Goal: Information Seeking & Learning: Learn about a topic

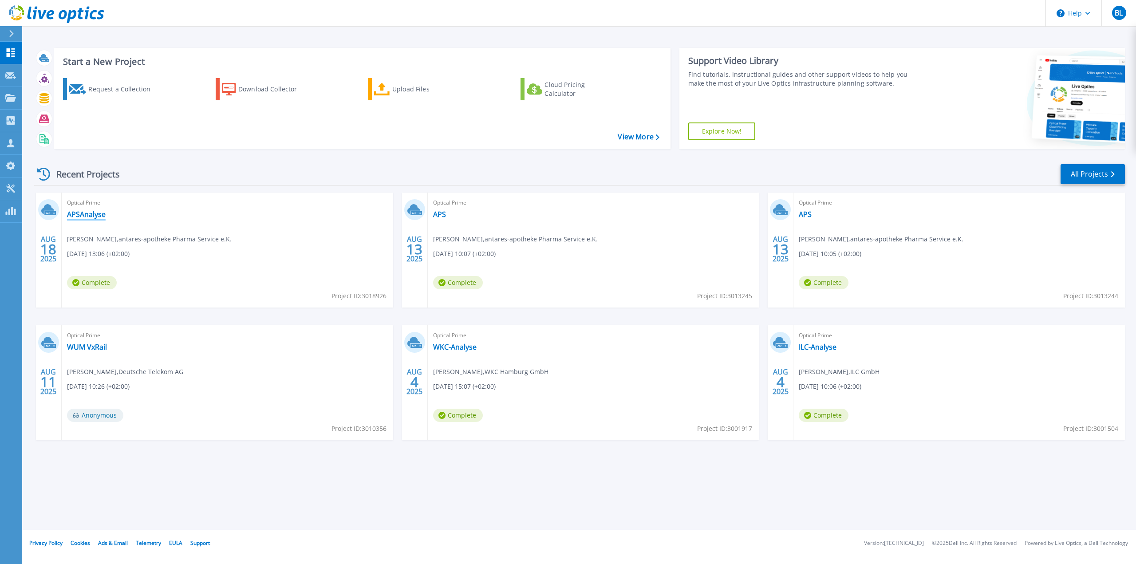
click at [79, 213] on link "APSAnalyse" at bounding box center [86, 214] width 39 height 9
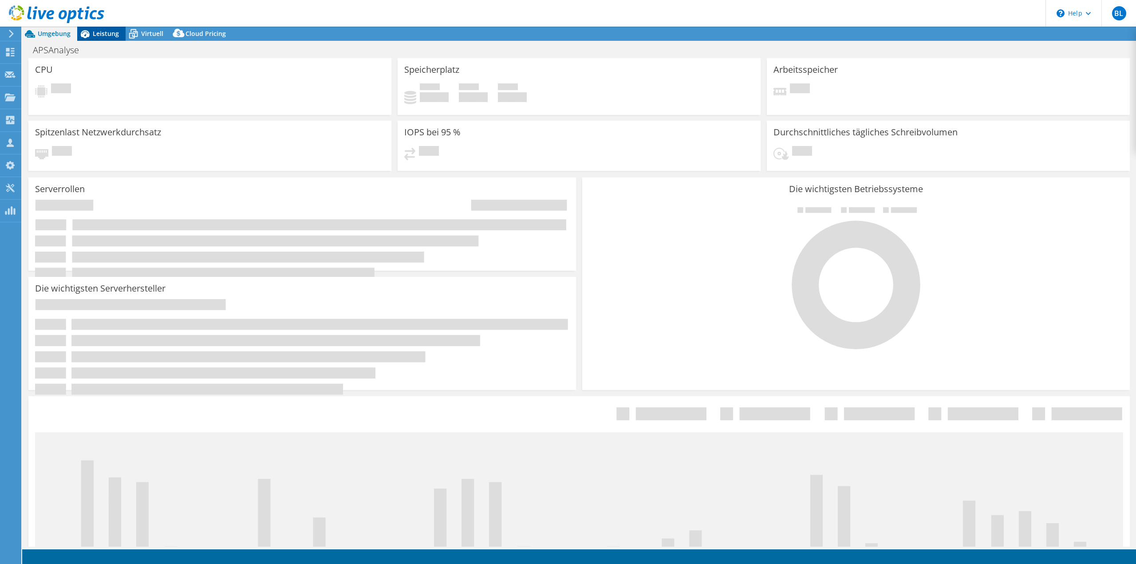
click at [99, 36] on span "Leistung" at bounding box center [106, 33] width 26 height 8
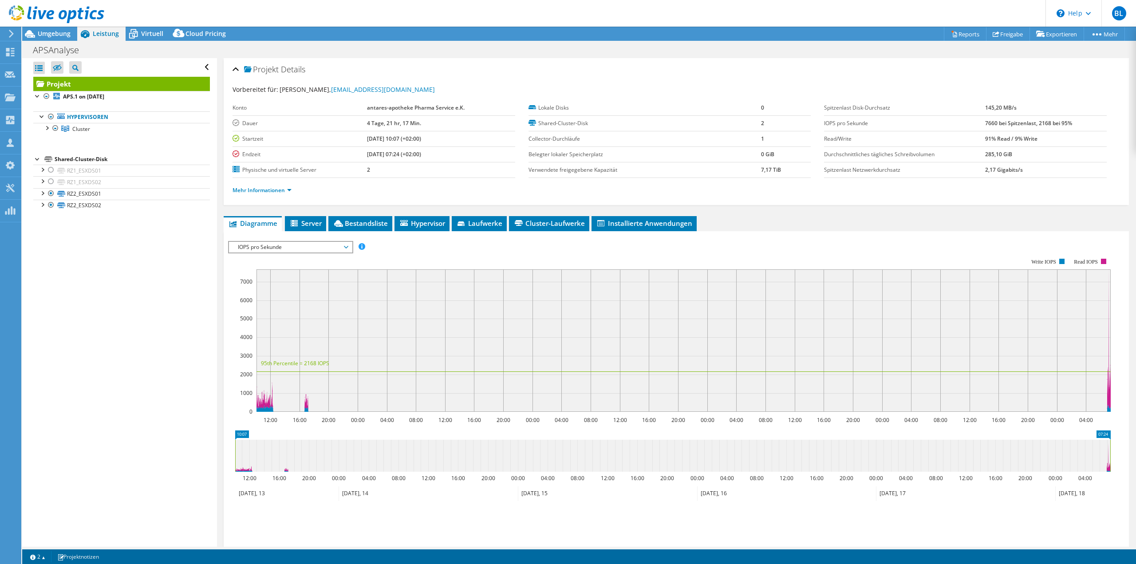
click at [375, 380] on rect at bounding box center [684, 340] width 854 height 142
click at [907, 404] on rect at bounding box center [684, 340] width 854 height 142
click at [141, 34] on span "Virtuell" at bounding box center [152, 33] width 22 height 8
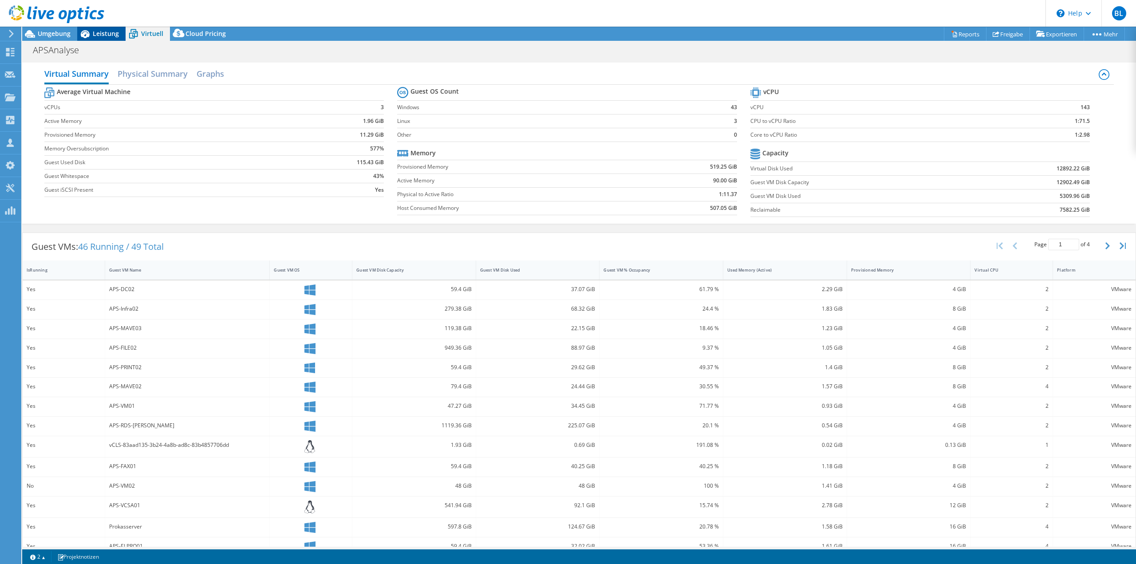
click at [98, 33] on span "Leistung" at bounding box center [106, 33] width 26 height 8
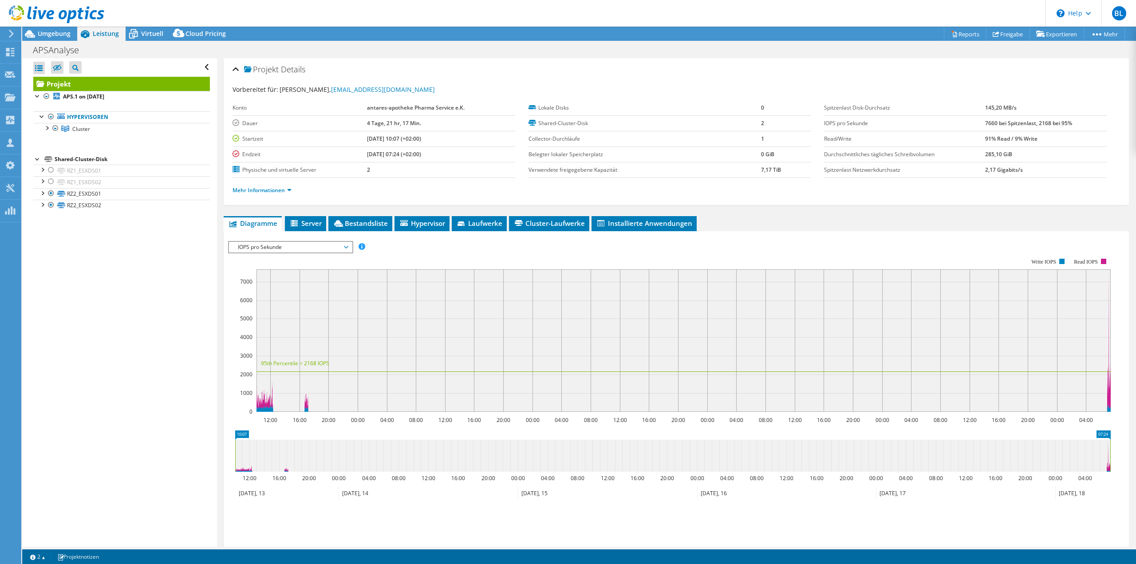
click at [271, 245] on span "IOPS pro Sekunde" at bounding box center [290, 247] width 114 height 11
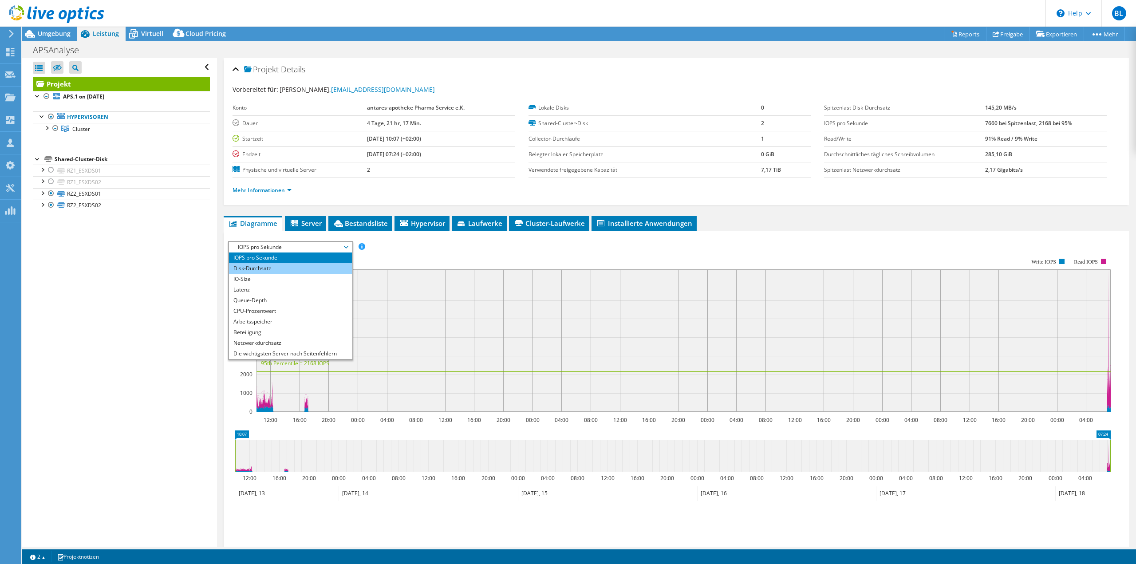
click at [272, 264] on li "Disk-Durchsatz" at bounding box center [290, 268] width 123 height 11
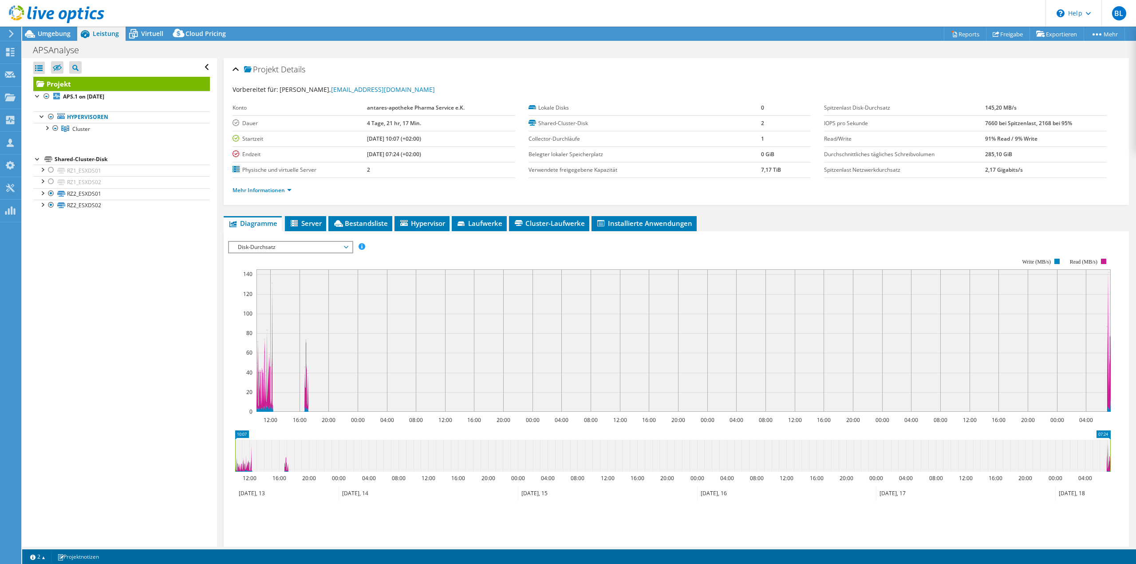
click at [279, 248] on span "Disk-Durchsatz" at bounding box center [290, 247] width 114 height 11
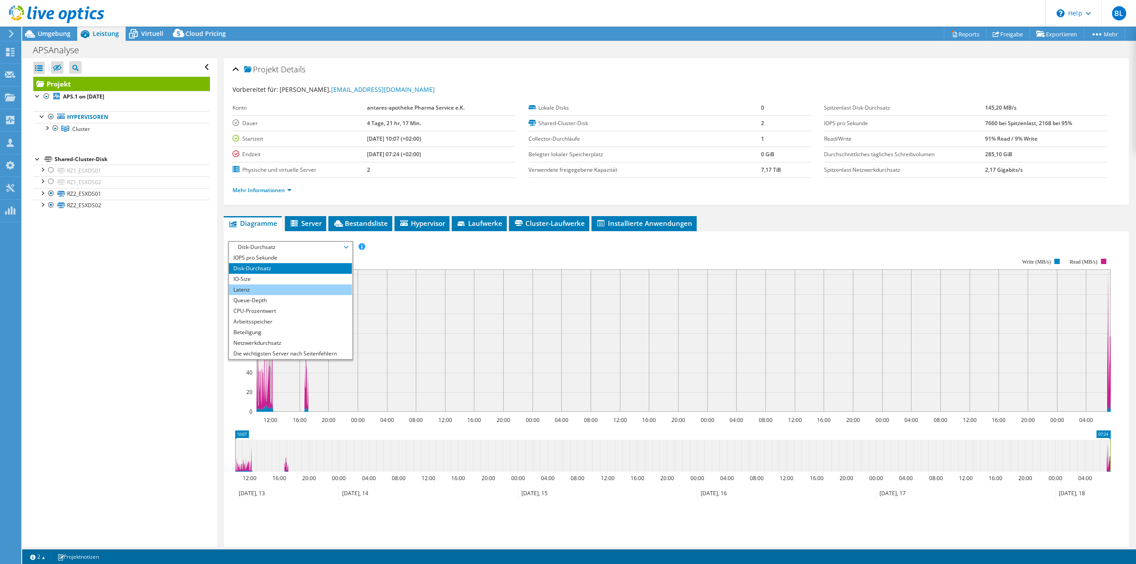
click at [289, 287] on li "Latenz" at bounding box center [290, 289] width 123 height 11
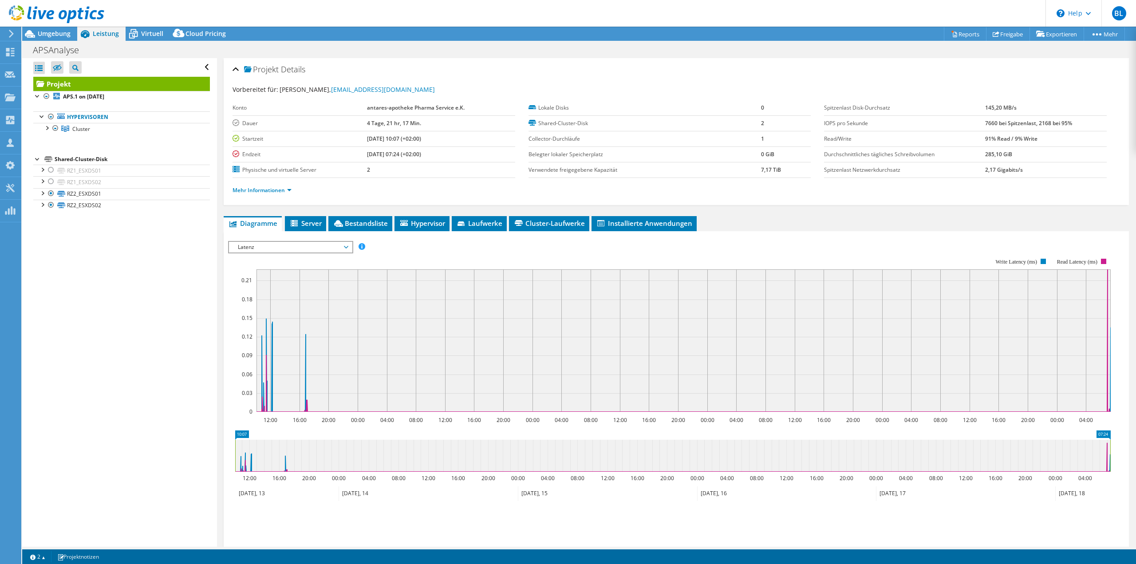
click at [289, 240] on div "IOPS pro Sekunde Disk-Durchsatz IO-Size Latenz Queue-Depth CPU-Prozentwert Arbe…" at bounding box center [676, 391] width 896 height 308
click at [289, 252] on span "Latenz" at bounding box center [290, 247] width 114 height 11
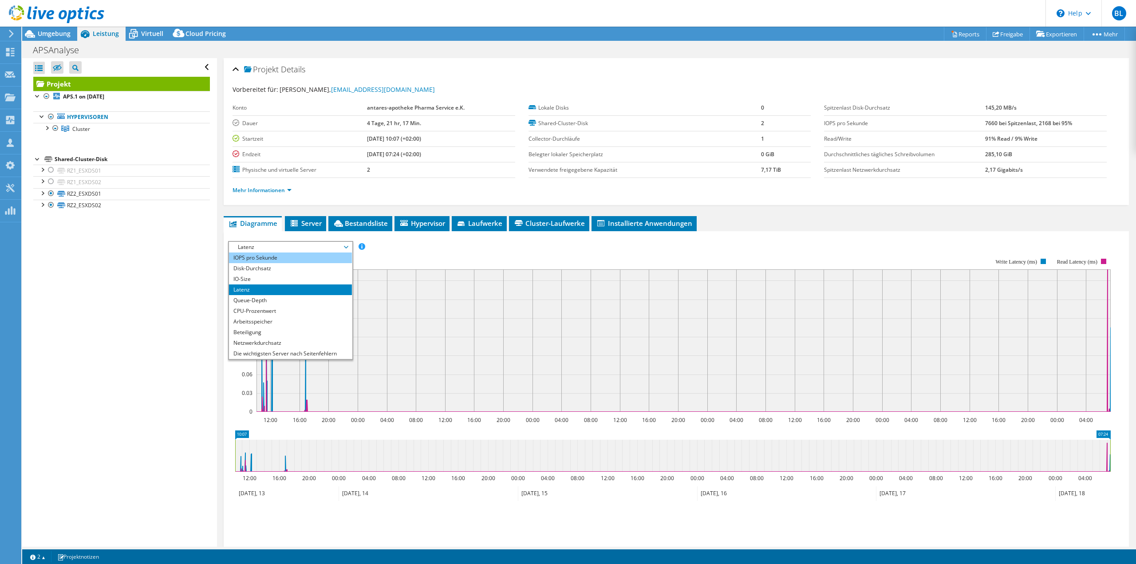
click at [289, 259] on li "IOPS pro Sekunde" at bounding box center [290, 258] width 123 height 11
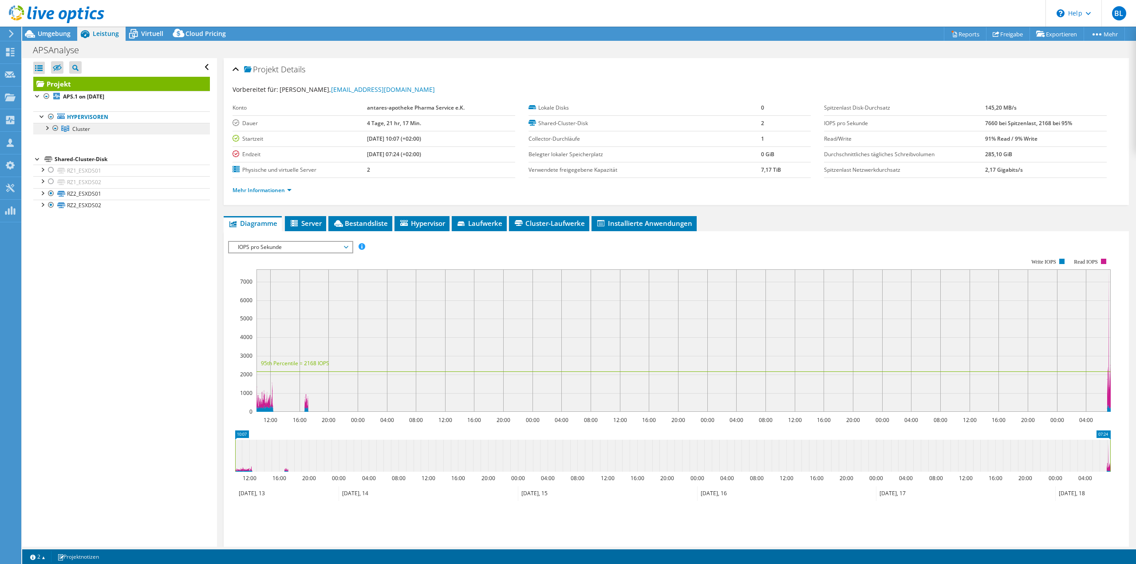
click at [119, 130] on link "Cluster" at bounding box center [121, 129] width 177 height 12
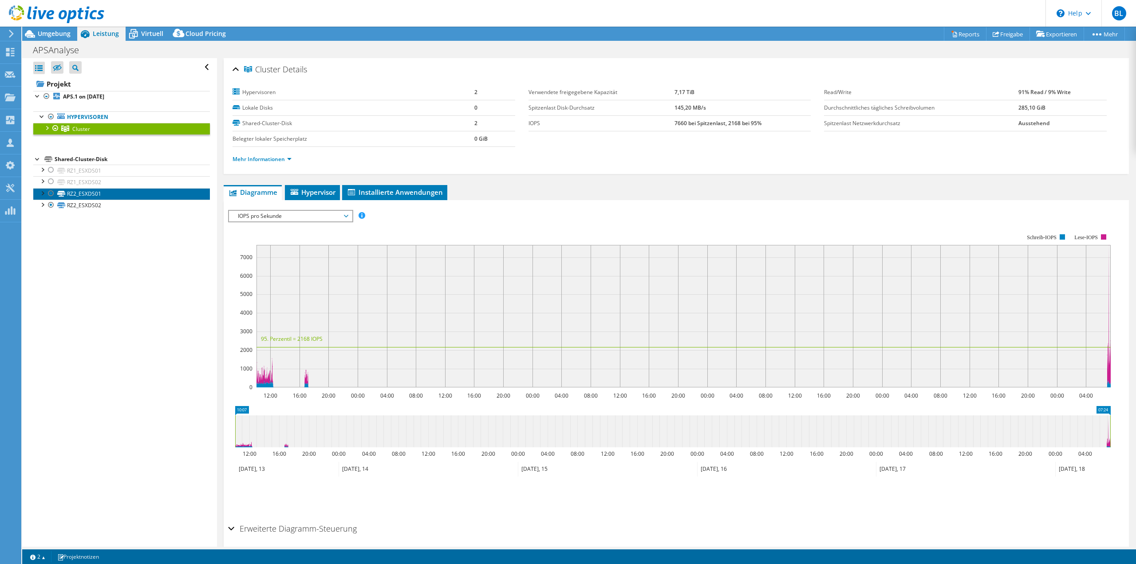
click at [120, 193] on link "RZ2_ESXDS01" at bounding box center [121, 194] width 177 height 12
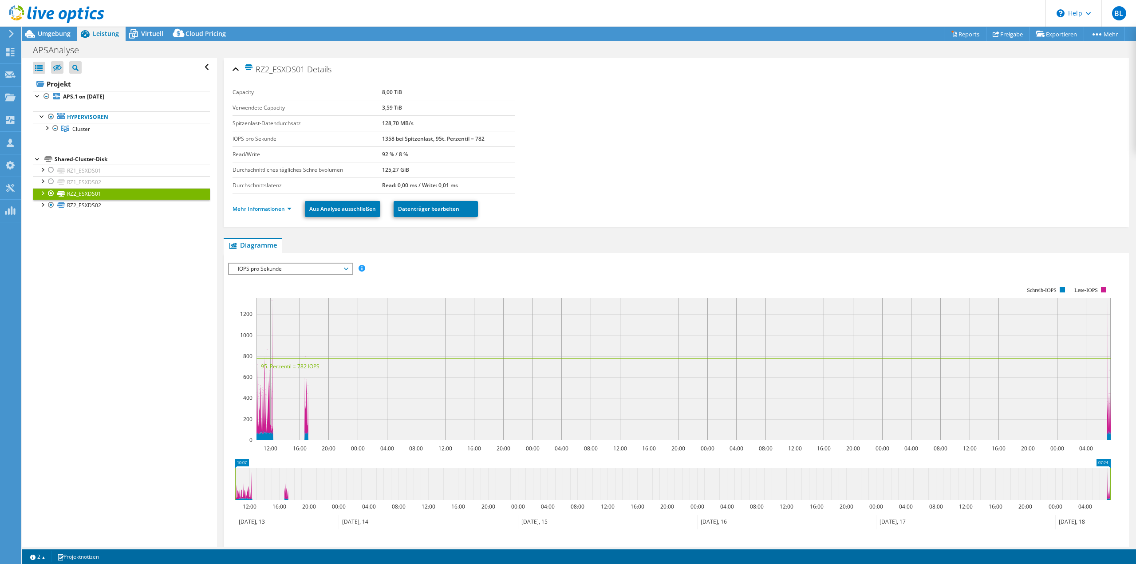
drag, startPoint x: 1050, startPoint y: 486, endPoint x: 714, endPoint y: 477, distance: 336.1
click at [714, 477] on icon at bounding box center [672, 484] width 875 height 32
click at [57, 29] on div at bounding box center [52, 15] width 104 height 30
click at [57, 35] on span "Umgebung" at bounding box center [54, 33] width 33 height 8
